Goal: Transaction & Acquisition: Book appointment/travel/reservation

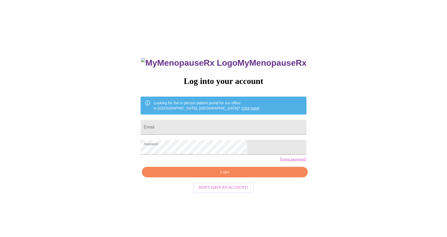
click at [202, 176] on span "Login" at bounding box center [225, 172] width 154 height 7
click at [195, 176] on span "Login" at bounding box center [225, 172] width 154 height 7
click at [244, 176] on span "Login" at bounding box center [225, 172] width 154 height 7
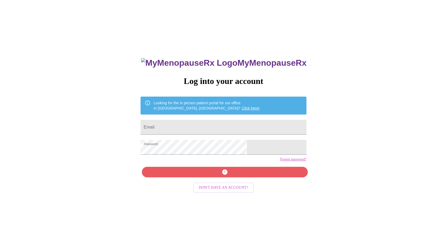
click at [242, 106] on link "Click here!" at bounding box center [251, 108] width 18 height 4
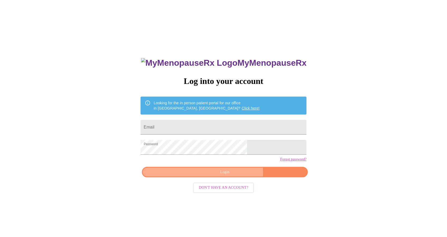
click at [232, 176] on span "Login" at bounding box center [225, 172] width 154 height 7
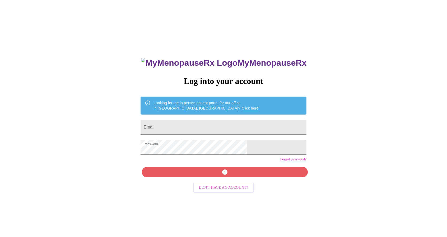
click at [224, 180] on div "MyMenopauseRx Log into your account Looking for the in person patient portal fo…" at bounding box center [223, 168] width 177 height 237
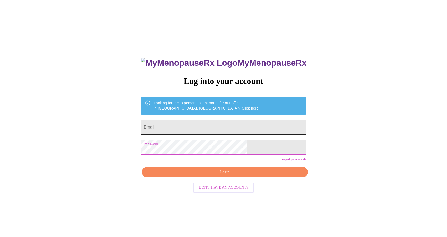
click at [213, 123] on input "Email" at bounding box center [224, 127] width 166 height 15
type input "[EMAIL_ADDRESS][DOMAIN_NAME]"
click at [218, 176] on span "Login" at bounding box center [225, 172] width 154 height 7
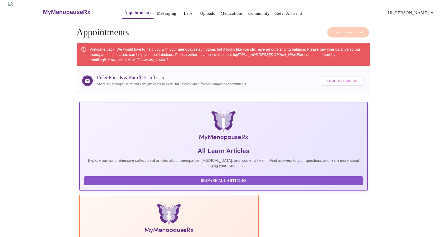
click at [182, 50] on div "Welcome back! We would love to help you with your menopause symptoms but it loo…" at bounding box center [228, 55] width 276 height 20
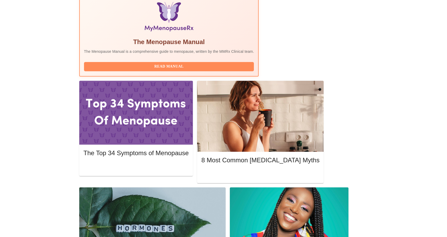
scroll to position [203, 0]
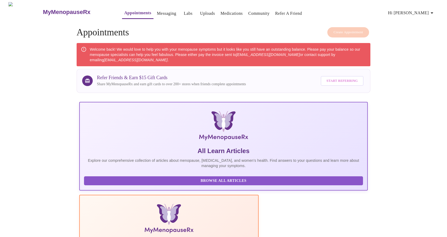
click at [433, 12] on icon "button" at bounding box center [432, 12] width 3 height 1
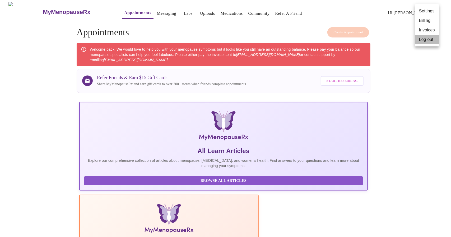
click at [428, 40] on li "Log out" at bounding box center [427, 40] width 24 height 10
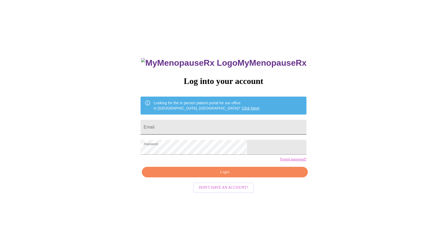
click at [209, 125] on input "Email" at bounding box center [224, 127] width 166 height 15
type input "[EMAIL_ADDRESS][DOMAIN_NAME]"
click at [217, 176] on span "Login" at bounding box center [225, 172] width 154 height 7
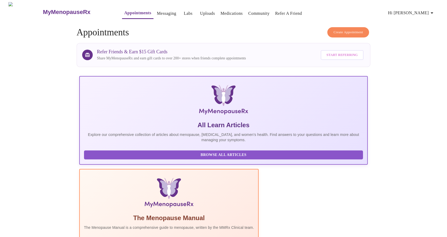
click at [337, 31] on span "Create Appointment" at bounding box center [349, 32] width 30 height 6
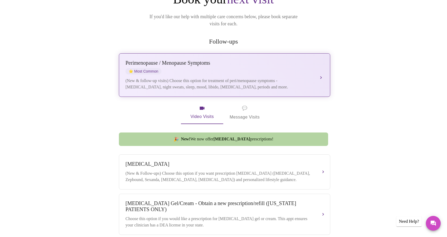
scroll to position [69, 0]
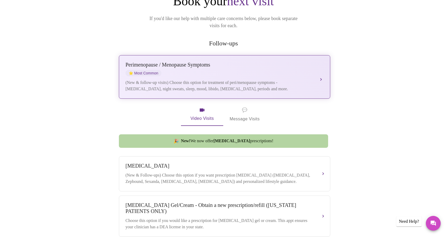
click at [251, 71] on div "Perimenopause / Menopause Symptoms ⭐ Most Common (New & follow-up visits) Choos…" at bounding box center [225, 77] width 198 height 30
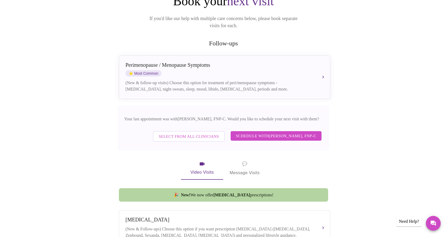
click at [267, 133] on span "Schedule with Elizabeth Hederman, FNP-C" at bounding box center [276, 136] width 80 height 7
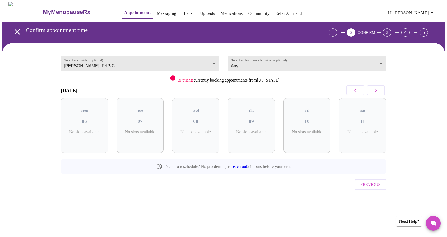
scroll to position [0, 0]
click at [383, 87] on button "button" at bounding box center [378, 90] width 18 height 10
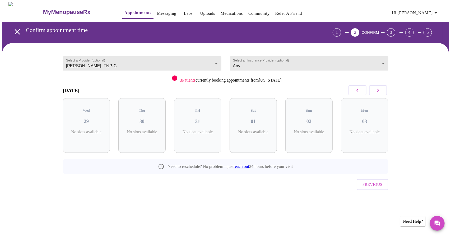
click at [383, 87] on button "button" at bounding box center [378, 90] width 18 height 10
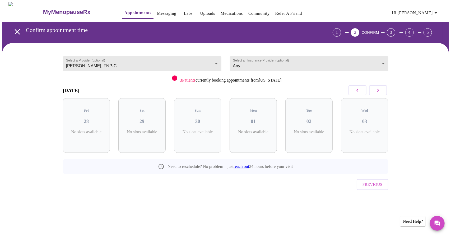
click at [383, 87] on button "button" at bounding box center [378, 90] width 18 height 10
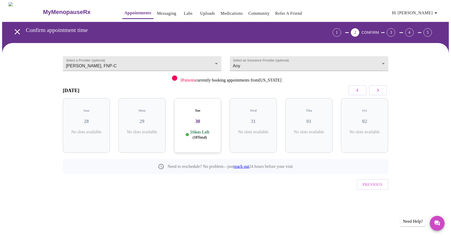
click at [383, 87] on button "button" at bounding box center [378, 90] width 18 height 10
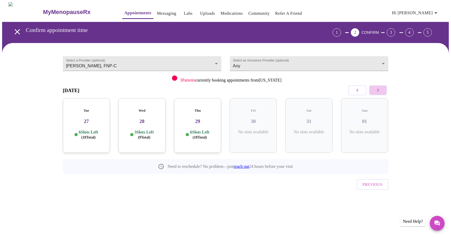
click at [383, 87] on button "button" at bounding box center [378, 90] width 18 height 10
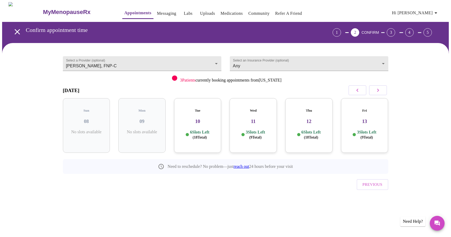
click at [204, 130] on p "6 Slots Left ( 18 Total)" at bounding box center [199, 135] width 19 height 10
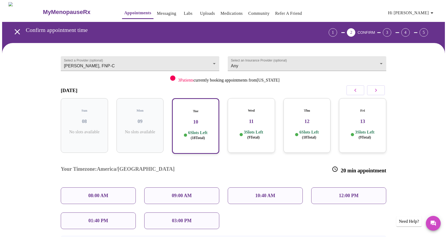
click at [250, 130] on p "3 Slots Left ( 9 Total)" at bounding box center [253, 135] width 19 height 10
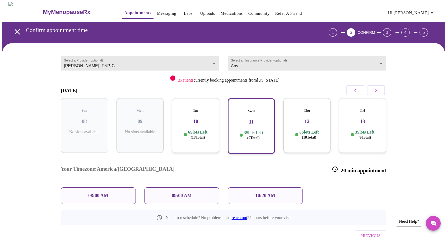
click at [204, 130] on p "6 Slots Left ( 18 Total)" at bounding box center [197, 135] width 19 height 10
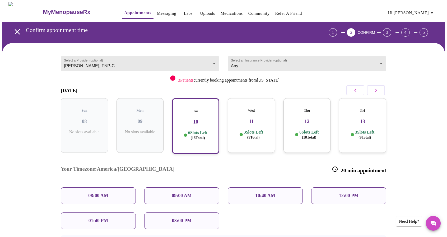
click at [367, 130] on p "3 Slots Left ( 9 Total)" at bounding box center [364, 135] width 19 height 10
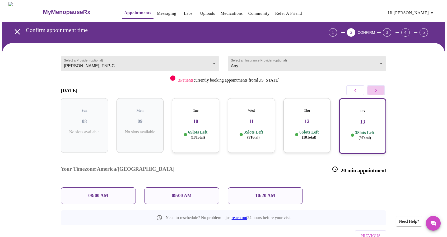
click at [375, 90] on icon "button" at bounding box center [376, 90] width 6 height 6
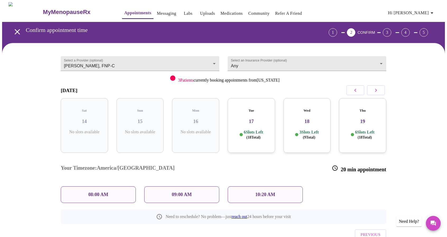
click at [255, 130] on p "6 Slots Left ( 18 Total)" at bounding box center [253, 135] width 19 height 10
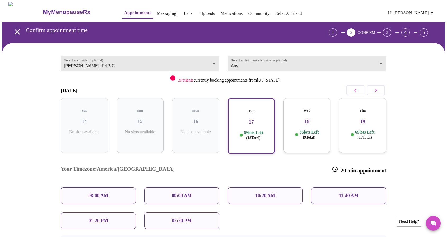
click at [300, 130] on p "3 Slots Left ( 9 Total)" at bounding box center [308, 135] width 19 height 10
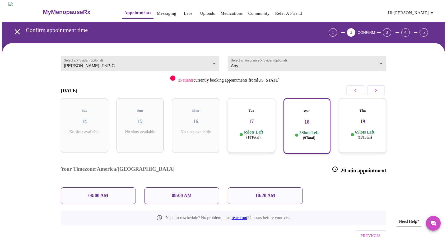
click at [353, 130] on div "6 Slots Left ( 18 Total)" at bounding box center [362, 135] width 39 height 10
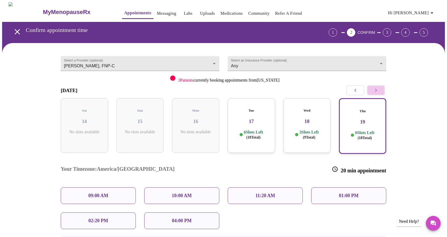
click at [380, 91] on button "button" at bounding box center [376, 90] width 18 height 10
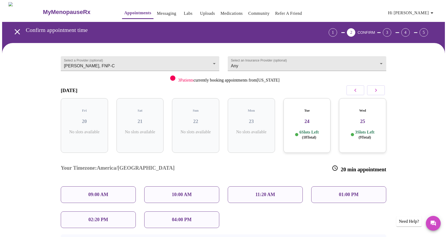
click at [319, 130] on p "6 Slots Left ( 18 Total)" at bounding box center [308, 135] width 19 height 10
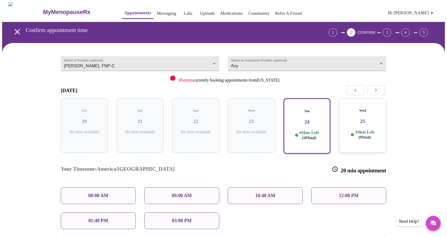
click at [353, 90] on icon "button" at bounding box center [355, 90] width 6 height 6
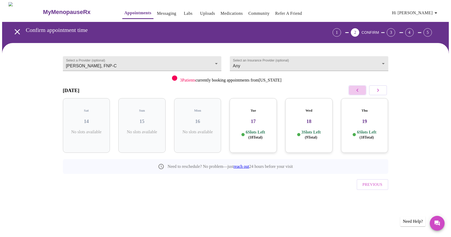
click at [353, 90] on button "button" at bounding box center [358, 90] width 18 height 10
click at [147, 130] on p "6 Slots Left ( 18 Total)" at bounding box center [144, 135] width 19 height 10
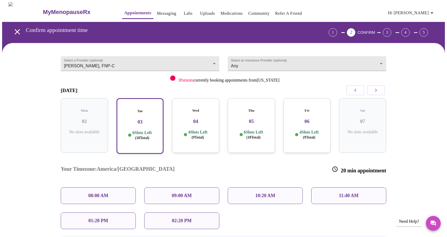
click at [189, 130] on p "4 Slots Left ( 9 Total)" at bounding box center [197, 135] width 19 height 10
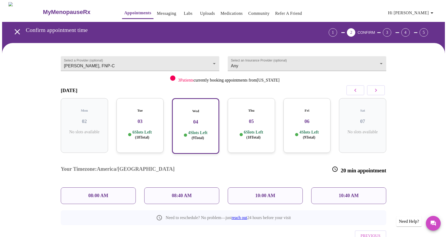
click at [246, 130] on p "6 Slots Left ( 18 Total)" at bounding box center [253, 135] width 19 height 10
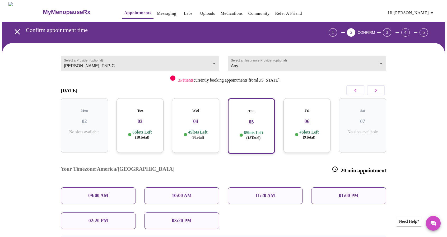
click at [303, 130] on p "4 Slots Left ( 9 Total)" at bounding box center [308, 135] width 19 height 10
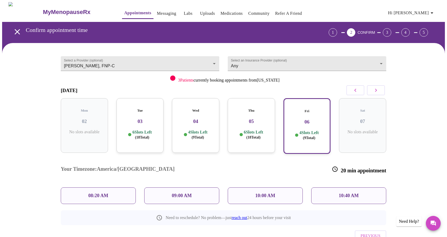
click at [372, 90] on button "button" at bounding box center [376, 90] width 18 height 10
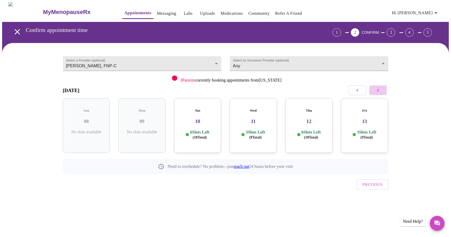
click at [372, 90] on button "button" at bounding box center [378, 90] width 18 height 10
click at [375, 94] on button "button" at bounding box center [378, 90] width 18 height 10
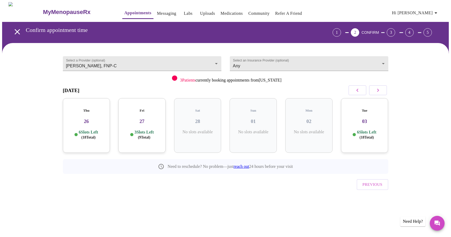
click at [144, 130] on p "3 Slots Left ( 9 Total)" at bounding box center [144, 135] width 19 height 10
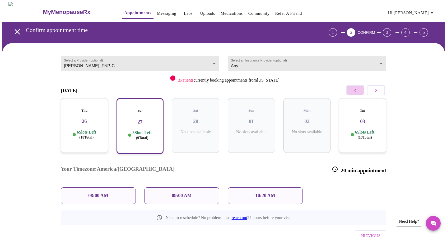
click at [352, 91] on button "button" at bounding box center [356, 90] width 18 height 10
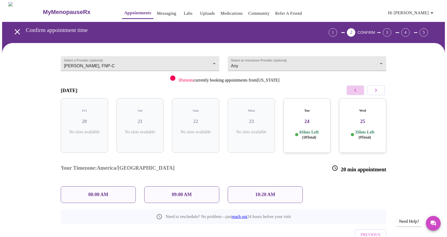
click at [352, 91] on button "button" at bounding box center [356, 90] width 18 height 10
click at [352, 91] on button "button" at bounding box center [358, 90] width 18 height 10
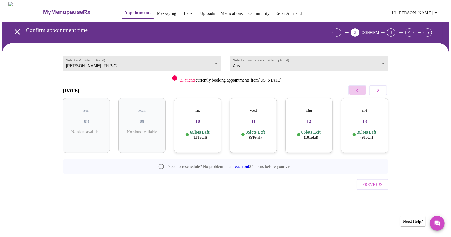
click at [352, 91] on button "button" at bounding box center [358, 90] width 18 height 10
click at [299, 133] on div at bounding box center [298, 134] width 3 height 3
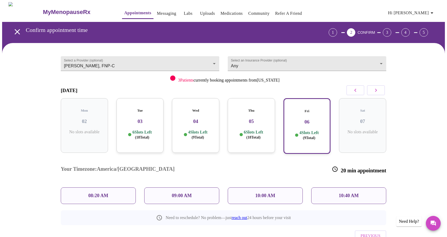
click at [201, 130] on p "4 Slots Left ( 9 Total)" at bounding box center [197, 135] width 19 height 10
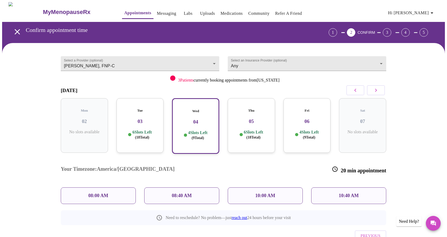
click at [146, 136] on span "( 18 Total)" at bounding box center [142, 138] width 14 height 4
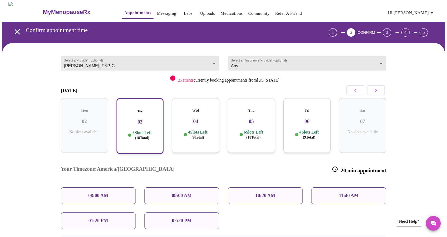
click at [356, 90] on icon "button" at bounding box center [355, 90] width 6 height 6
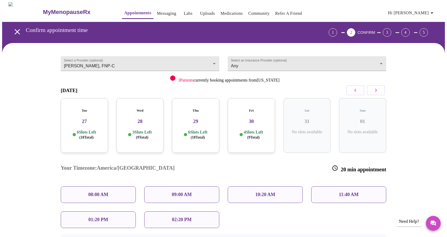
click at [240, 130] on div "4 Slots Left ( 9 Total)" at bounding box center [251, 135] width 39 height 10
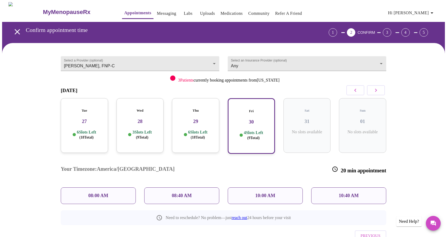
click at [105, 193] on p "08:00 AM" at bounding box center [98, 196] width 20 height 6
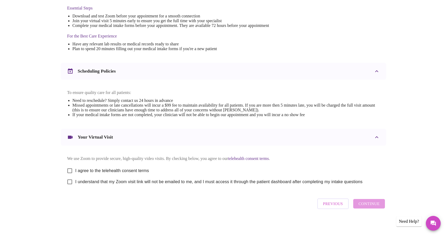
scroll to position [146, 0]
click at [70, 168] on input "I agree to the telehealth consent terms" at bounding box center [69, 170] width 11 height 11
checkbox input "true"
click at [71, 182] on input "I understand that my Zoom visit link will not be emailed to me, and I must acce…" at bounding box center [69, 181] width 11 height 11
checkbox input "true"
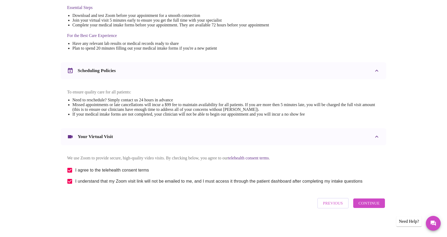
click at [367, 207] on span "Continue" at bounding box center [369, 203] width 21 height 7
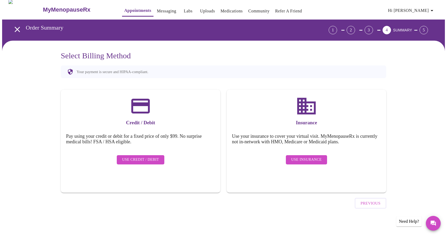
scroll to position [0, 0]
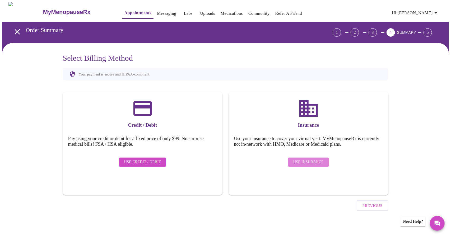
click at [317, 159] on span "Use Insurance" at bounding box center [308, 162] width 30 height 7
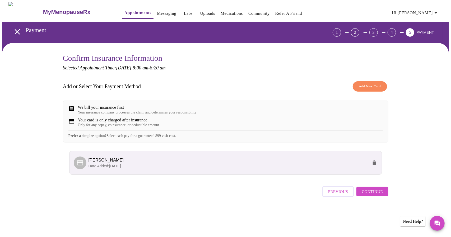
click at [380, 195] on span "Continue" at bounding box center [372, 191] width 21 height 7
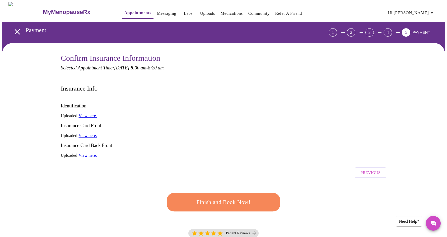
click at [207, 198] on span "Finish and Book Now!" at bounding box center [224, 203] width 98 height 10
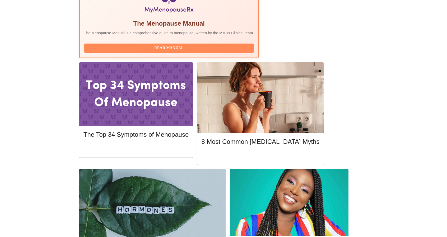
scroll to position [224, 0]
